Goal: Information Seeking & Learning: Learn about a topic

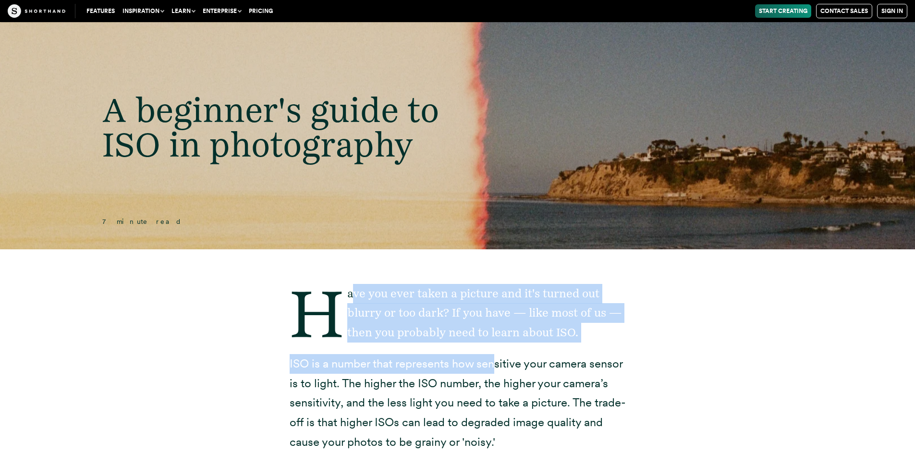
drag, startPoint x: 351, startPoint y: 291, endPoint x: 493, endPoint y: 349, distance: 153.4
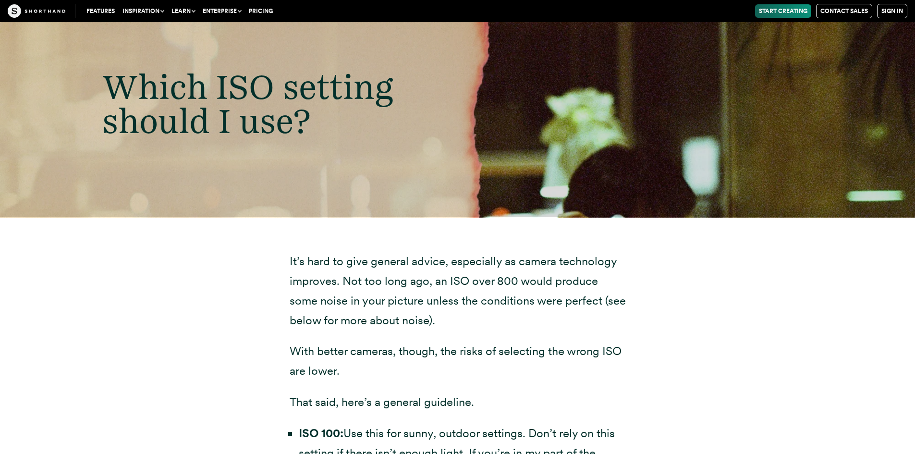
scroll to position [2689, 0]
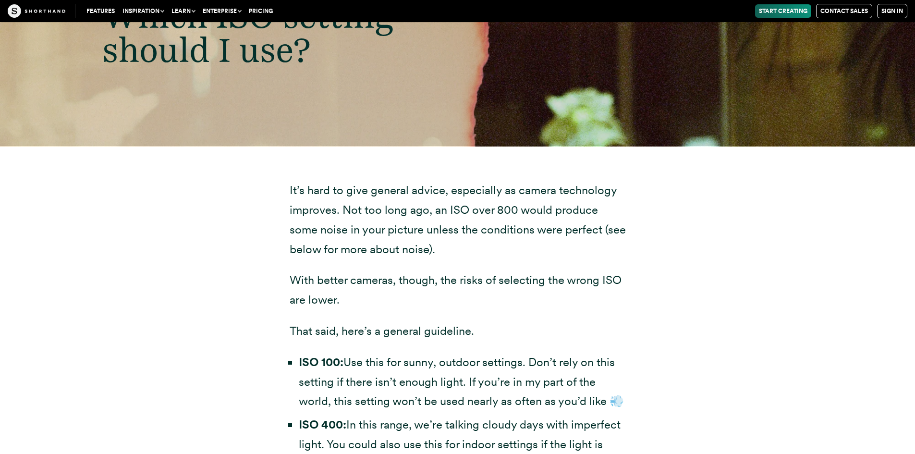
click at [676, 370] on div "It’s hard to give general advice, especially as camera technology improves. Not…" at bounding box center [457, 392] width 749 height 493
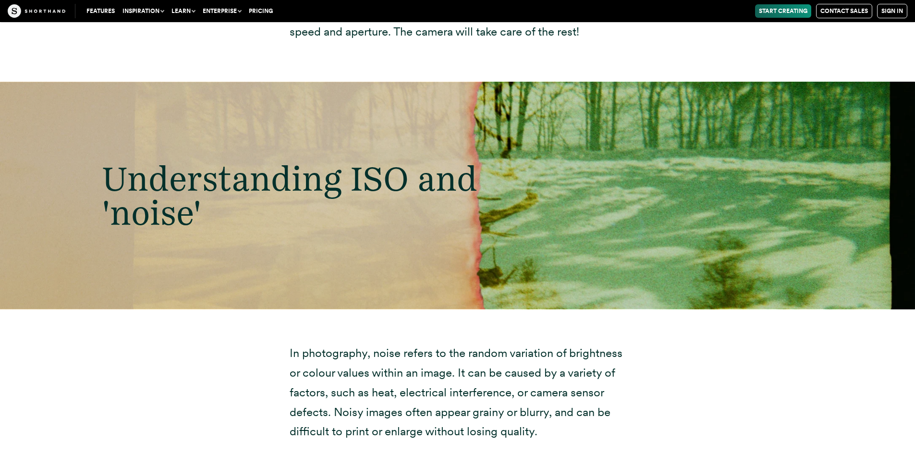
scroll to position [3746, 0]
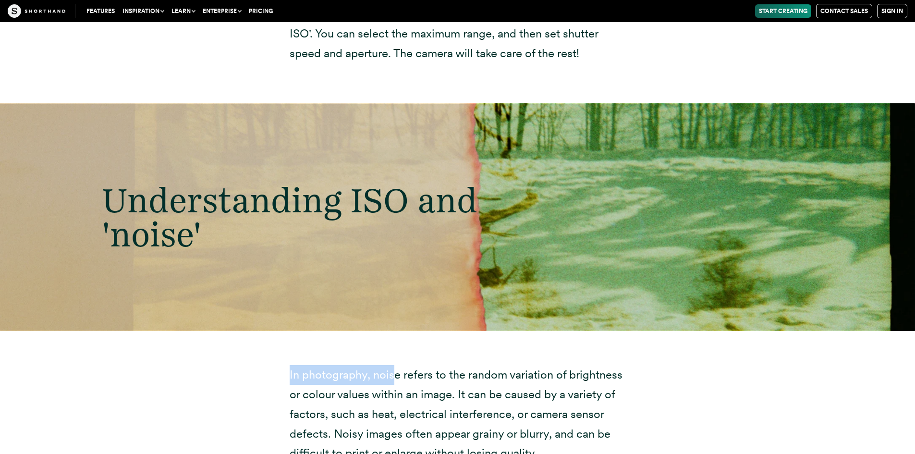
drag, startPoint x: 291, startPoint y: 375, endPoint x: 396, endPoint y: 381, distance: 105.9
click at [396, 381] on p "In photography, noise refers to the random variation of brightness or colour va…" at bounding box center [458, 414] width 336 height 98
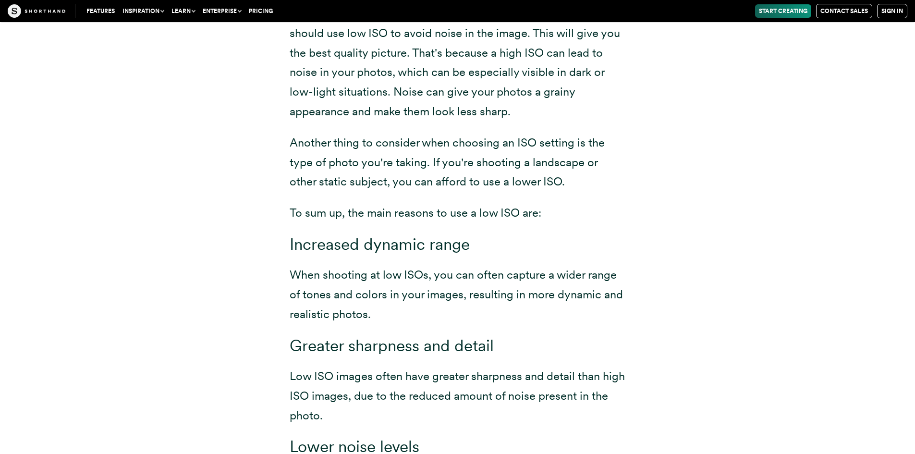
scroll to position [4898, 0]
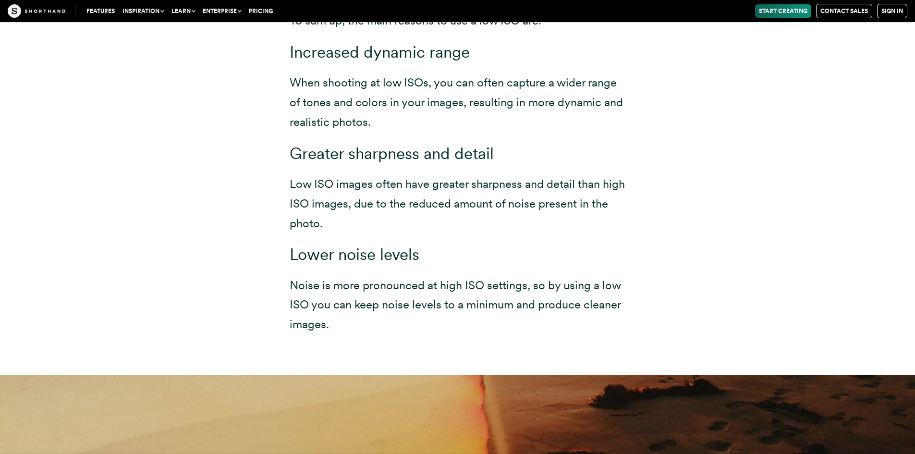
click at [145, 75] on div "When you are taking pictures in good lighting conditions, you should use low IS…" at bounding box center [457, 75] width 749 height 597
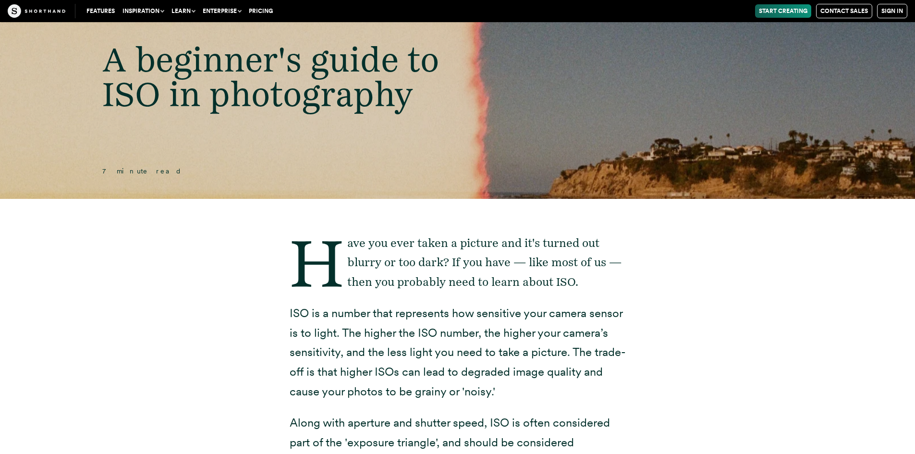
scroll to position [144, 0]
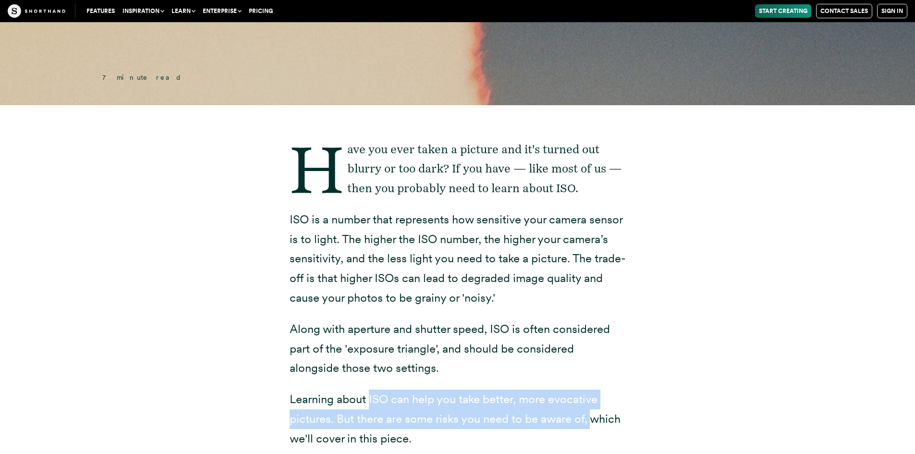
drag, startPoint x: 370, startPoint y: 400, endPoint x: 591, endPoint y: 415, distance: 221.4
click at [591, 415] on p "Learning about ISO can help you take better, more evocative pictures. But there…" at bounding box center [458, 418] width 336 height 59
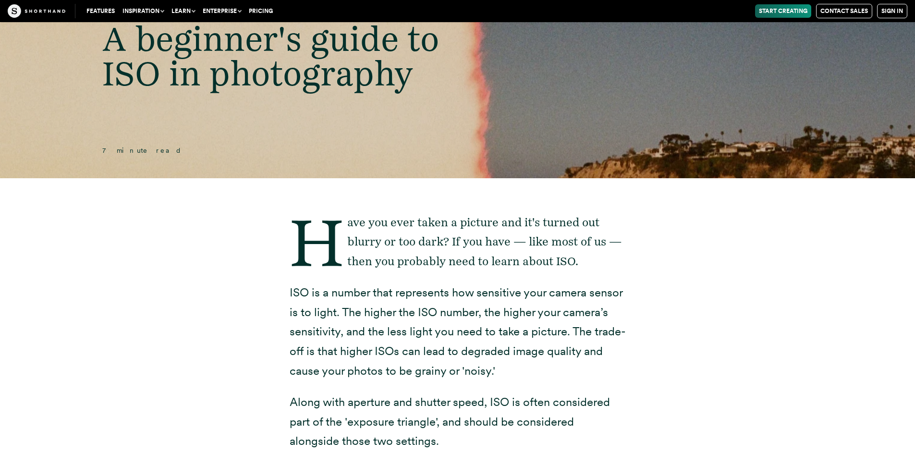
scroll to position [0, 0]
